Goal: Transaction & Acquisition: Obtain resource

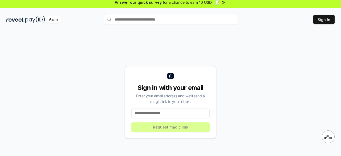
scroll to position [15, 0]
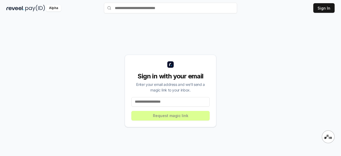
click at [178, 99] on input at bounding box center [170, 102] width 78 height 10
click at [177, 100] on input at bounding box center [170, 102] width 78 height 10
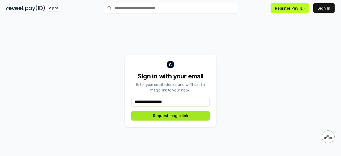
type input "**********"
click at [180, 114] on button "Request magic link" at bounding box center [170, 116] width 78 height 10
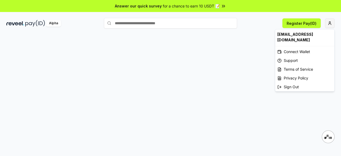
click at [330, 24] on html "Answer our quick survey for a chance to earn 10 USDT 📝 Alpha Register Pay(ID) Q…" at bounding box center [170, 78] width 341 height 156
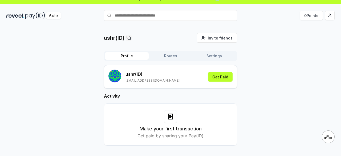
scroll to position [15, 0]
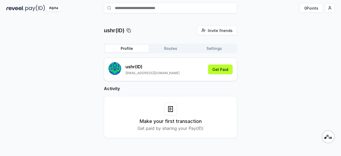
click at [128, 71] on p "m449300847@gmail.com" at bounding box center [152, 73] width 54 height 4
click at [220, 69] on button "Get Paid" at bounding box center [220, 69] width 25 height 10
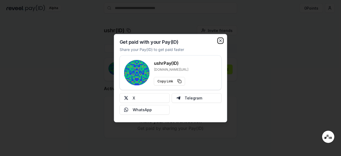
click at [221, 39] on icon "button" at bounding box center [220, 40] width 4 height 4
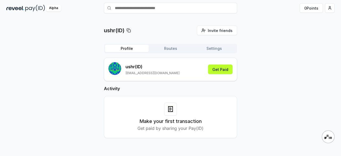
scroll to position [0, 0]
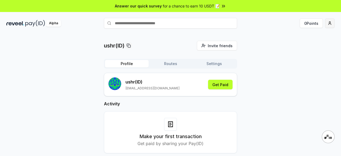
click at [329, 24] on html "Answer our quick survey for a chance to earn 10 USDT 📝 Alpha 0 Points ushr(ID) …" at bounding box center [170, 78] width 341 height 156
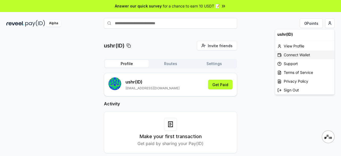
click at [315, 54] on div "Connect Wallet" at bounding box center [304, 54] width 59 height 9
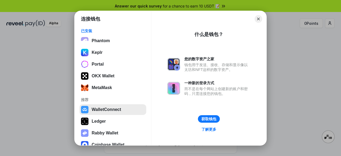
click at [117, 109] on button "WalletConnect" at bounding box center [112, 109] width 67 height 11
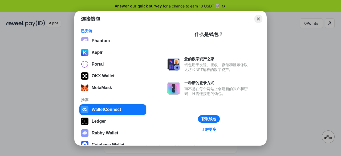
click at [258, 19] on button "Close" at bounding box center [258, 19] width 8 height 8
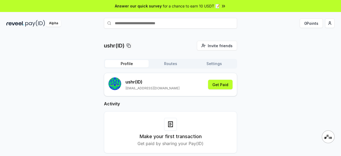
click at [202, 6] on span "for a chance to earn 10 USDT 📝" at bounding box center [191, 6] width 57 height 6
click at [28, 24] on img at bounding box center [35, 23] width 20 height 7
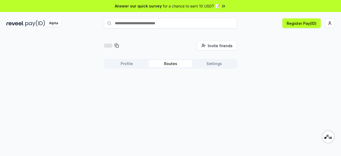
click at [137, 64] on button "Profile" at bounding box center [127, 63] width 44 height 7
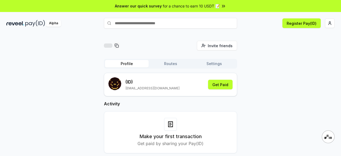
click at [172, 63] on button "Routes" at bounding box center [171, 63] width 44 height 7
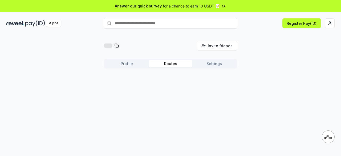
click at [204, 64] on button "Settings" at bounding box center [214, 63] width 44 height 7
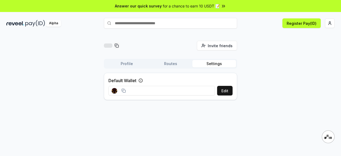
click at [168, 64] on button "Routes" at bounding box center [171, 63] width 44 height 7
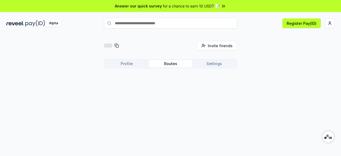
click at [107, 66] on button "Profile" at bounding box center [127, 63] width 44 height 7
click at [167, 65] on button "Routes" at bounding box center [171, 63] width 44 height 7
click at [131, 65] on button "Profile" at bounding box center [127, 63] width 44 height 7
click at [161, 64] on button "Routes" at bounding box center [171, 63] width 44 height 7
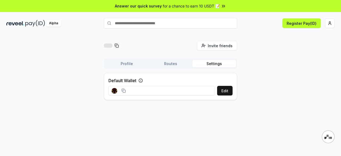
click at [206, 64] on button "Settings" at bounding box center [214, 63] width 44 height 7
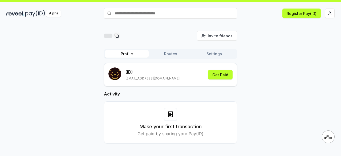
scroll to position [15, 0]
